Goal: Task Accomplishment & Management: Manage account settings

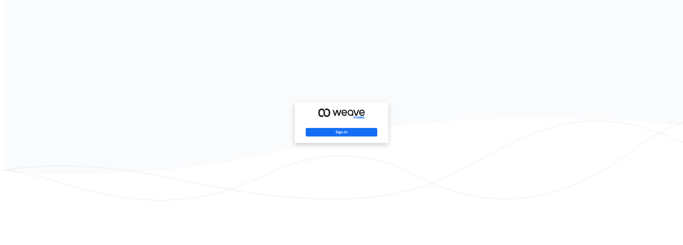
click at [343, 138] on div "Sign In" at bounding box center [341, 122] width 93 height 41
click at [347, 132] on button "Sign In" at bounding box center [341, 132] width 71 height 9
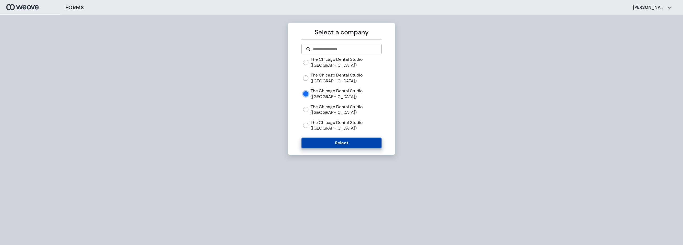
click at [375, 144] on button "Select" at bounding box center [341, 143] width 80 height 11
